Goal: Information Seeking & Learning: Learn about a topic

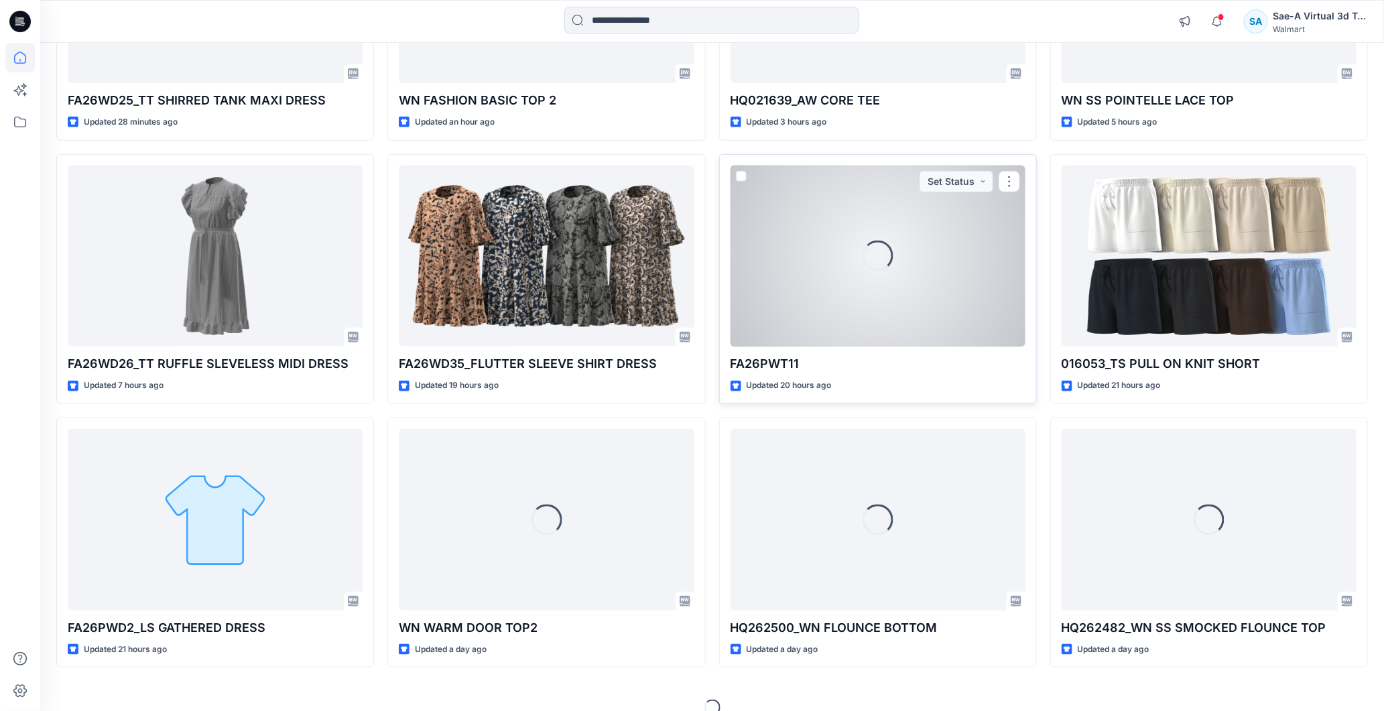
scroll to position [223, 0]
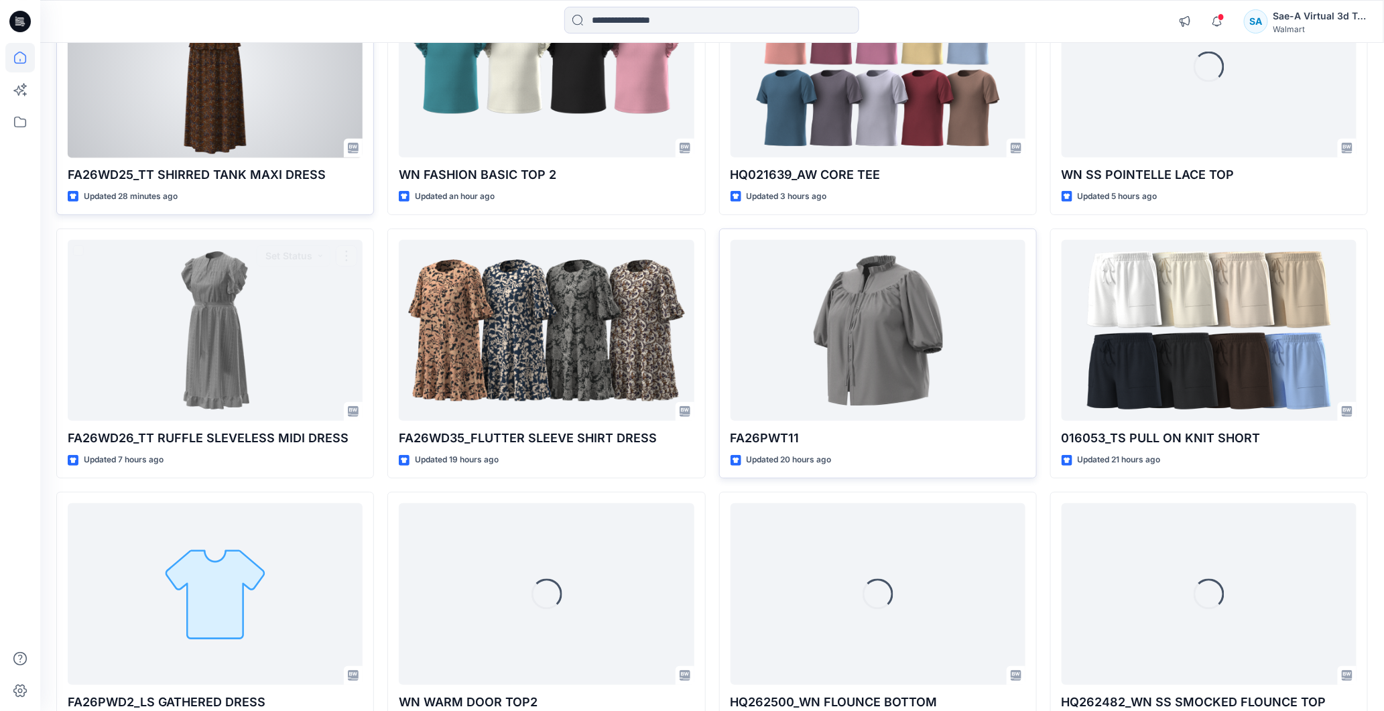
click at [220, 132] on div at bounding box center [215, 68] width 295 height 182
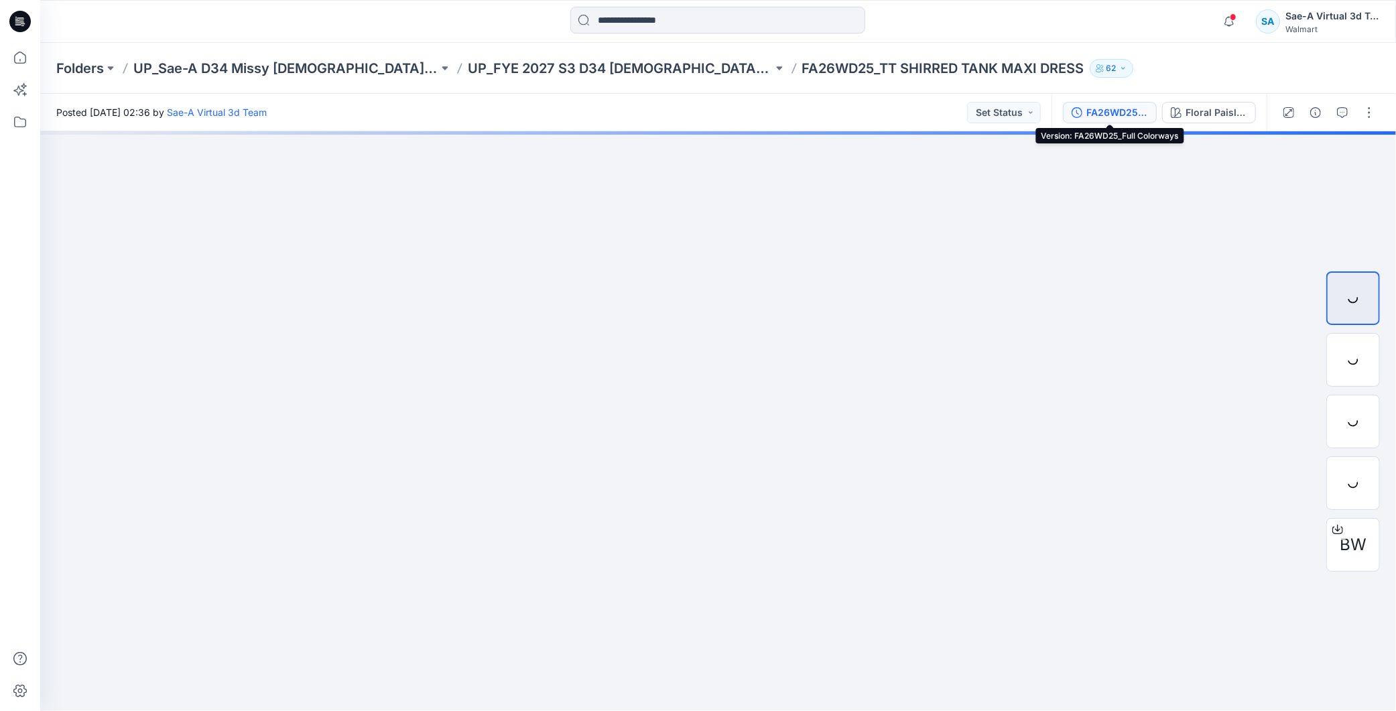
click at [1115, 106] on div "FA26WD25_Full Colorways" at bounding box center [1118, 112] width 62 height 15
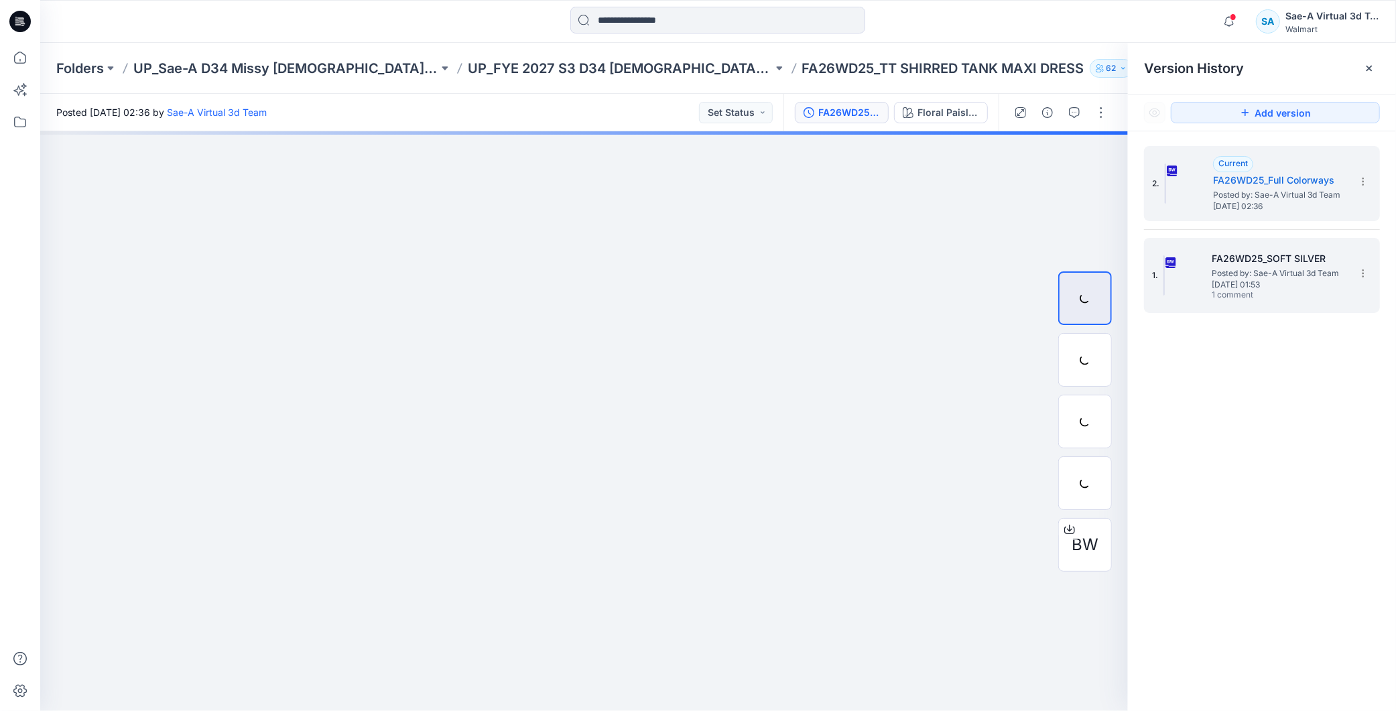
click at [1292, 265] on h5 "FA26WD25_SOFT SILVER" at bounding box center [1279, 259] width 134 height 16
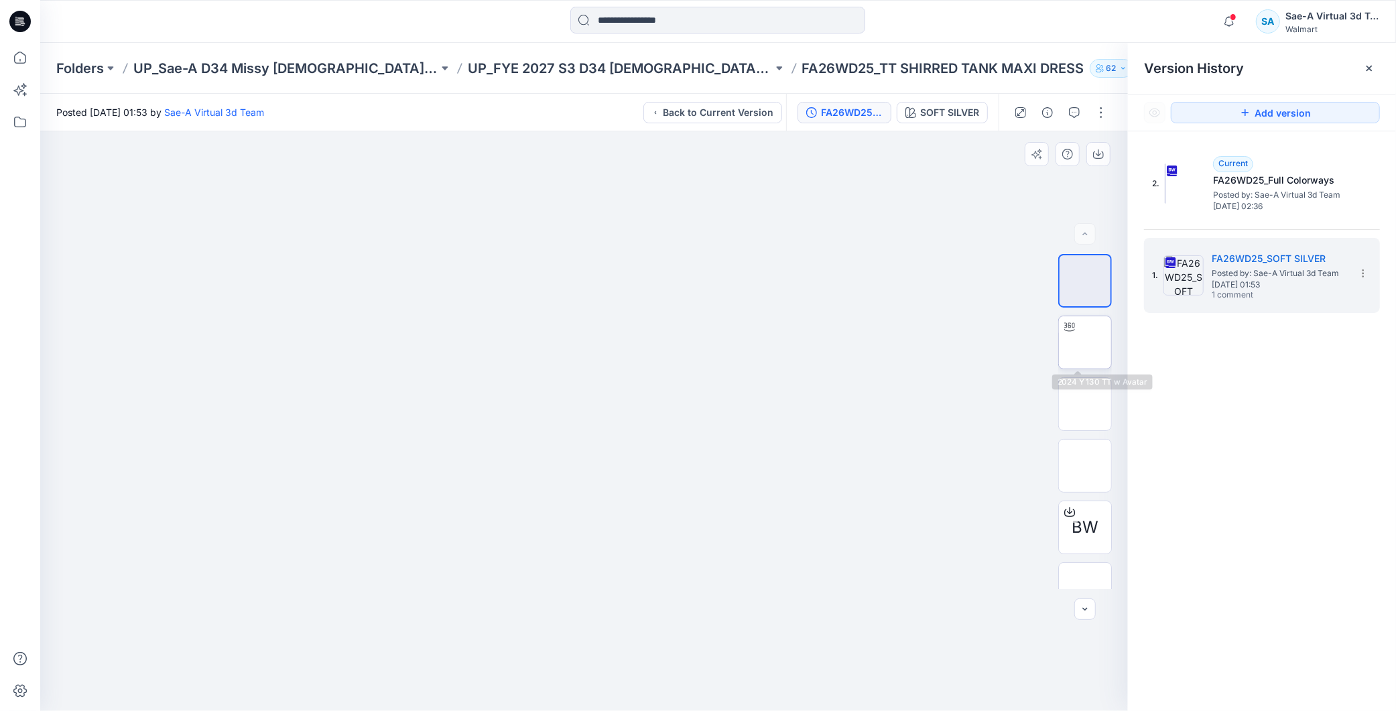
click at [1085, 343] on img at bounding box center [1085, 343] width 0 height 0
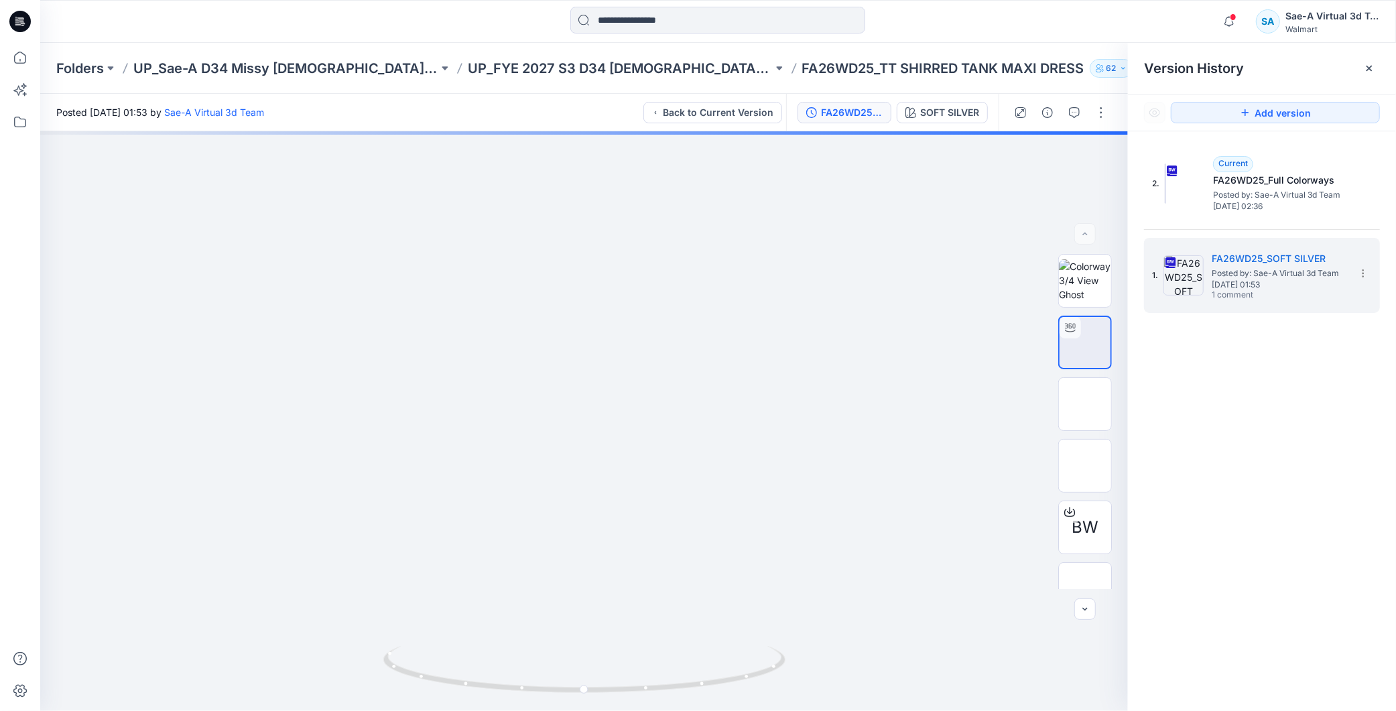
click at [21, 17] on icon at bounding box center [19, 21] width 21 height 21
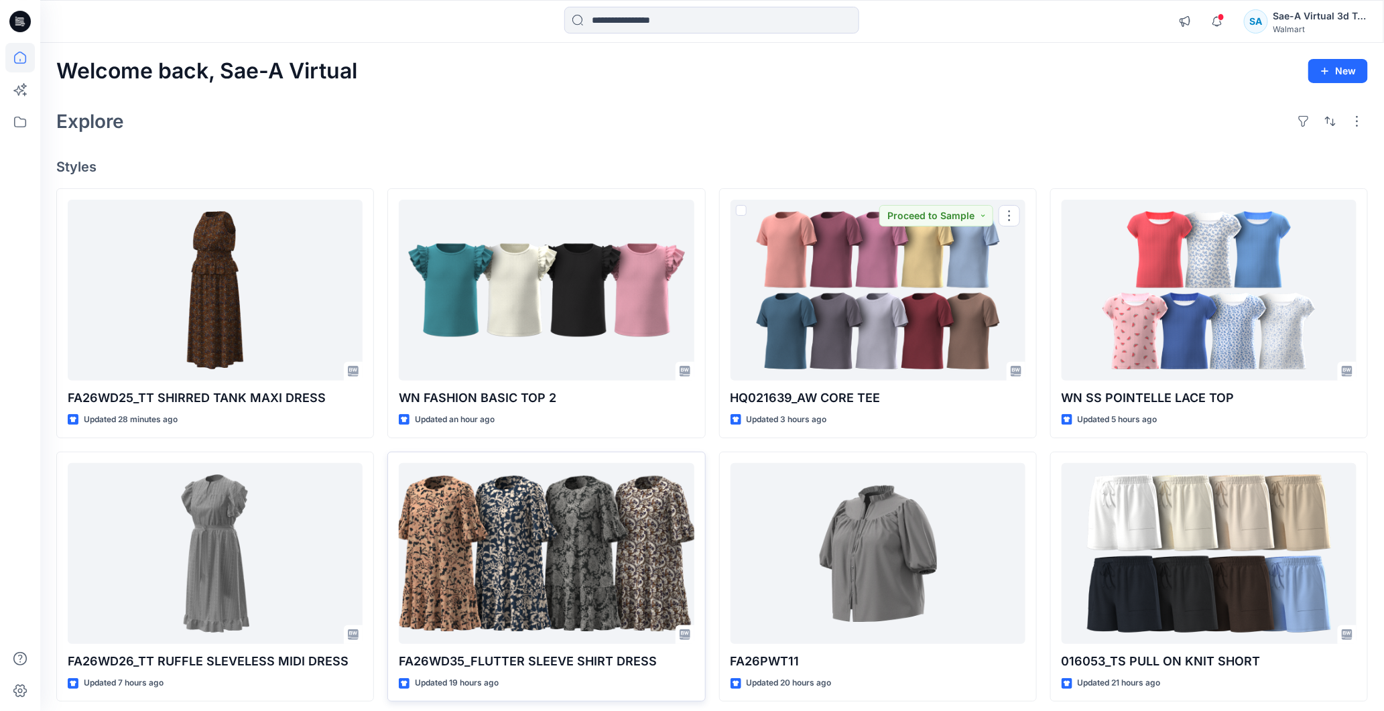
scroll to position [149, 0]
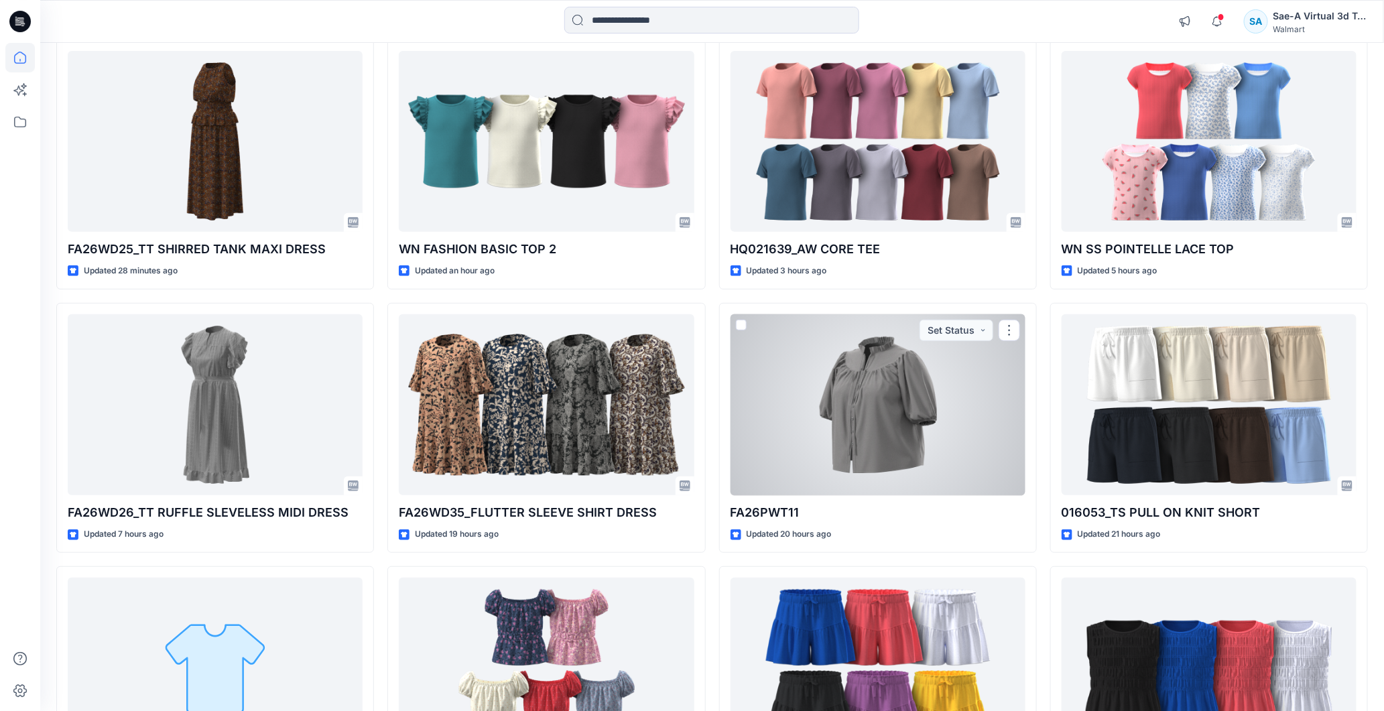
click at [889, 402] on div at bounding box center [878, 405] width 295 height 182
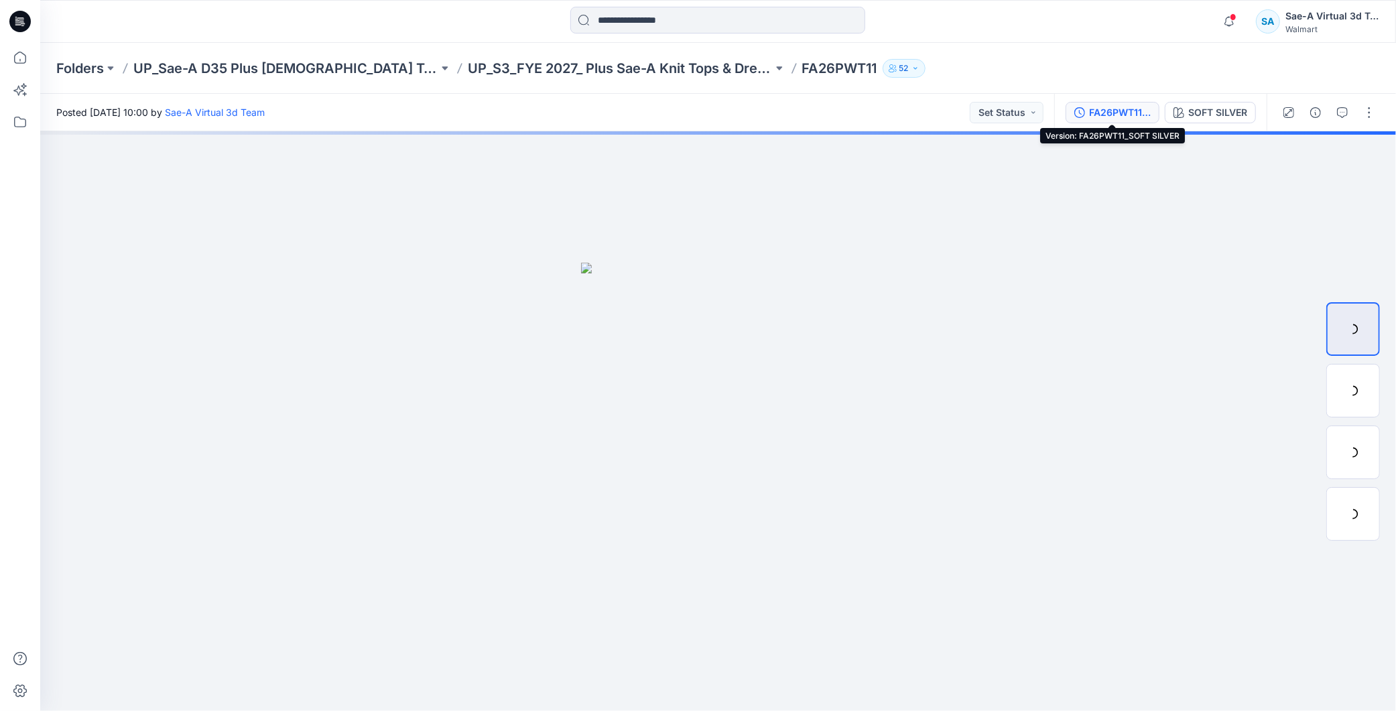
click at [1095, 109] on div "FA26PWT11_SOFT SILVER" at bounding box center [1120, 112] width 62 height 15
